Goal: Use online tool/utility: Utilize a website feature to perform a specific function

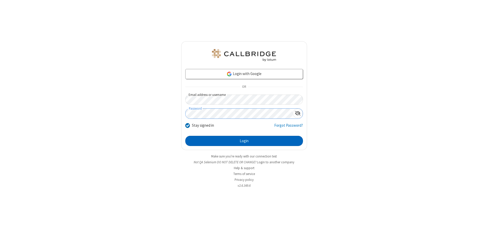
click at [244, 141] on button "Login" at bounding box center [244, 141] width 118 height 10
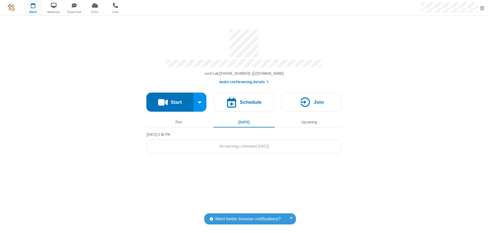
click at [170, 100] on button "Start" at bounding box center [170, 102] width 47 height 19
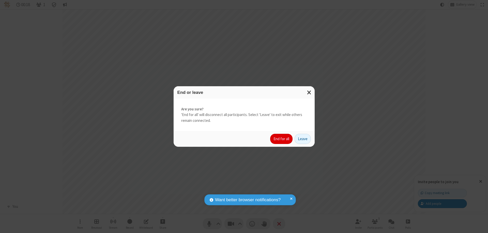
click at [282, 139] on button "End for all" at bounding box center [281, 139] width 22 height 10
